Goal: Find specific page/section

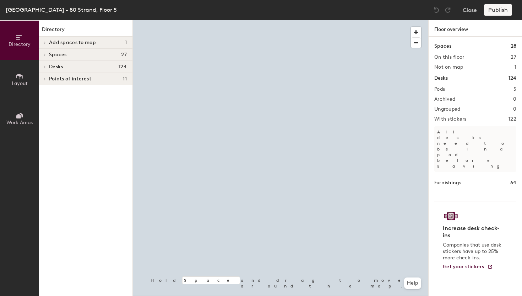
click at [45, 65] on icon at bounding box center [44, 67] width 3 height 4
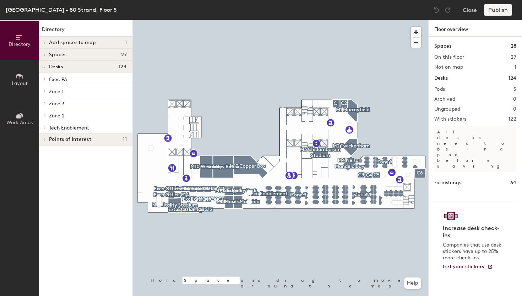
click at [44, 127] on icon at bounding box center [44, 127] width 3 height 4
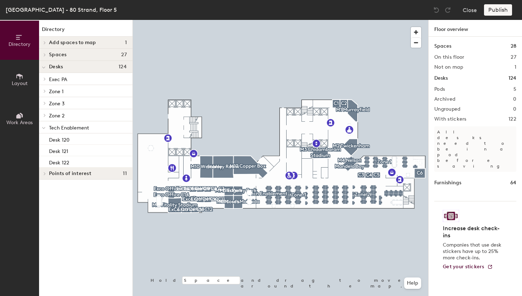
click at [64, 128] on span "Tech Enablement" at bounding box center [69, 128] width 40 height 6
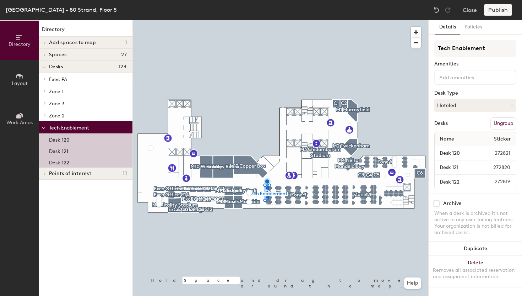
click at [43, 126] on span at bounding box center [44, 128] width 4 height 6
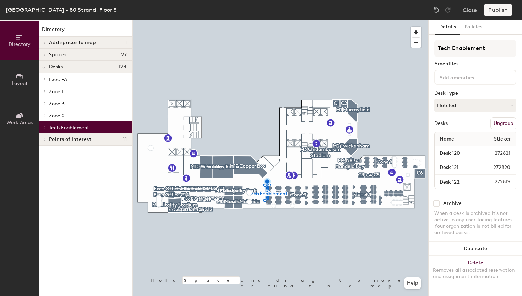
click at [43, 126] on span at bounding box center [44, 127] width 6 height 4
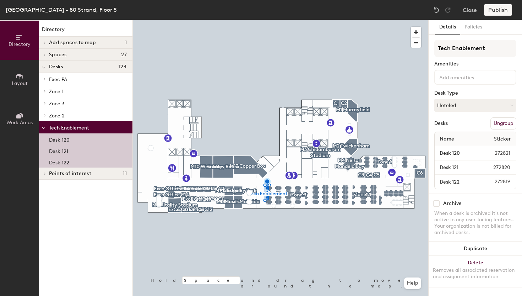
click at [44, 128] on icon at bounding box center [44, 128] width 4 height 3
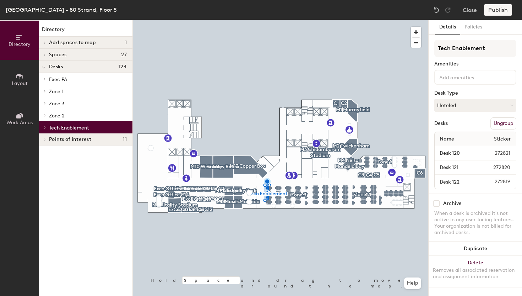
click at [44, 128] on icon at bounding box center [44, 127] width 3 height 4
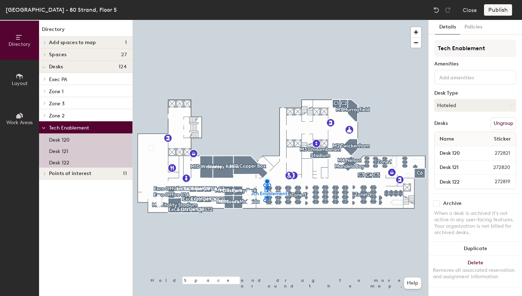
click at [44, 128] on icon at bounding box center [44, 128] width 4 height 3
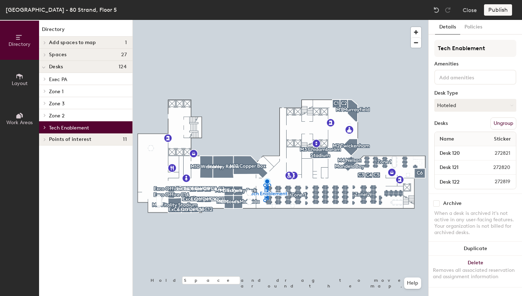
click at [45, 128] on icon at bounding box center [44, 127] width 3 height 4
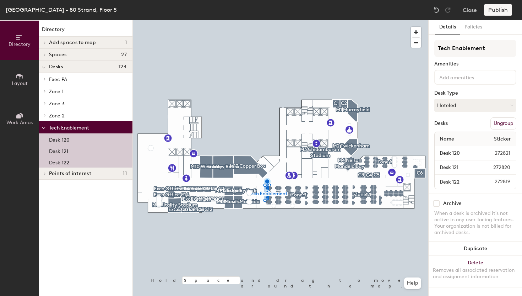
drag, startPoint x: 94, startPoint y: 128, endPoint x: 50, endPoint y: 128, distance: 44.4
click at [50, 128] on p "Tech Enablement" at bounding box center [88, 127] width 78 height 9
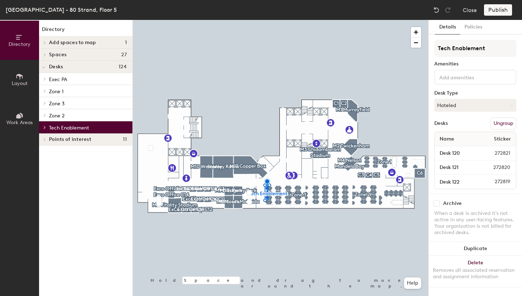
click at [43, 127] on icon at bounding box center [44, 127] width 3 height 4
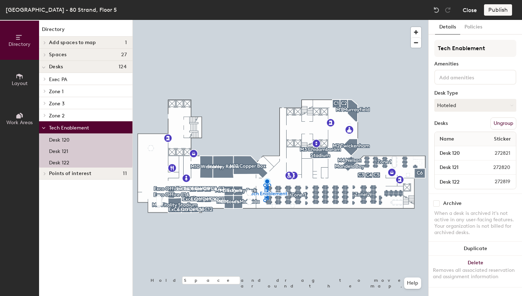
click at [471, 10] on button "Close" at bounding box center [470, 9] width 14 height 11
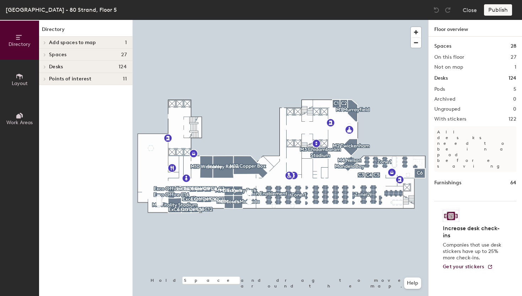
click at [47, 68] on span at bounding box center [44, 67] width 6 height 4
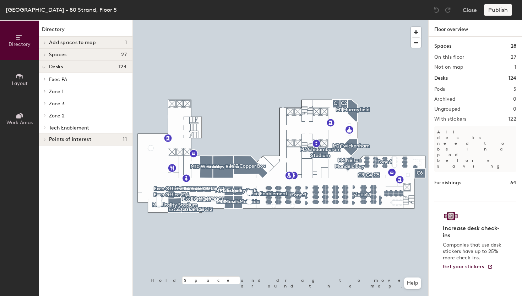
click at [48, 80] on div at bounding box center [45, 79] width 8 height 4
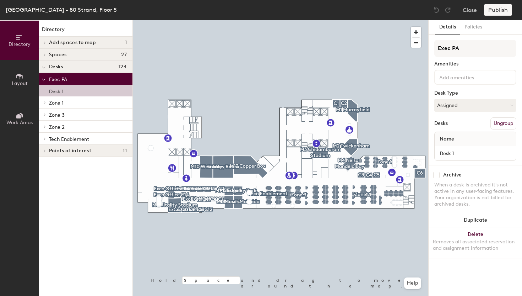
click at [72, 91] on div "Desk 1" at bounding box center [85, 90] width 93 height 11
click at [44, 79] on icon at bounding box center [44, 79] width 4 height 3
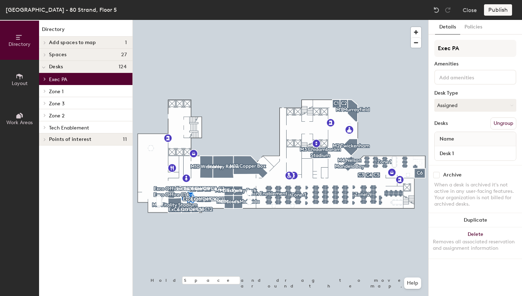
click at [48, 78] on div at bounding box center [45, 79] width 8 height 4
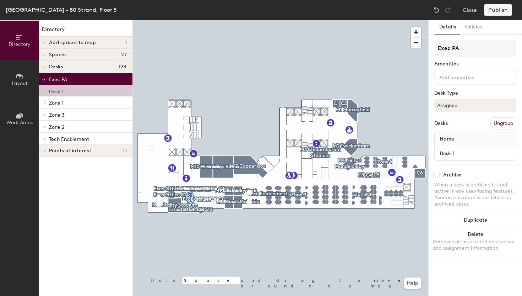
click at [59, 92] on p "Desk 1" at bounding box center [56, 90] width 15 height 8
click at [46, 79] on div at bounding box center [43, 79] width 9 height 12
